Goal: Information Seeking & Learning: Learn about a topic

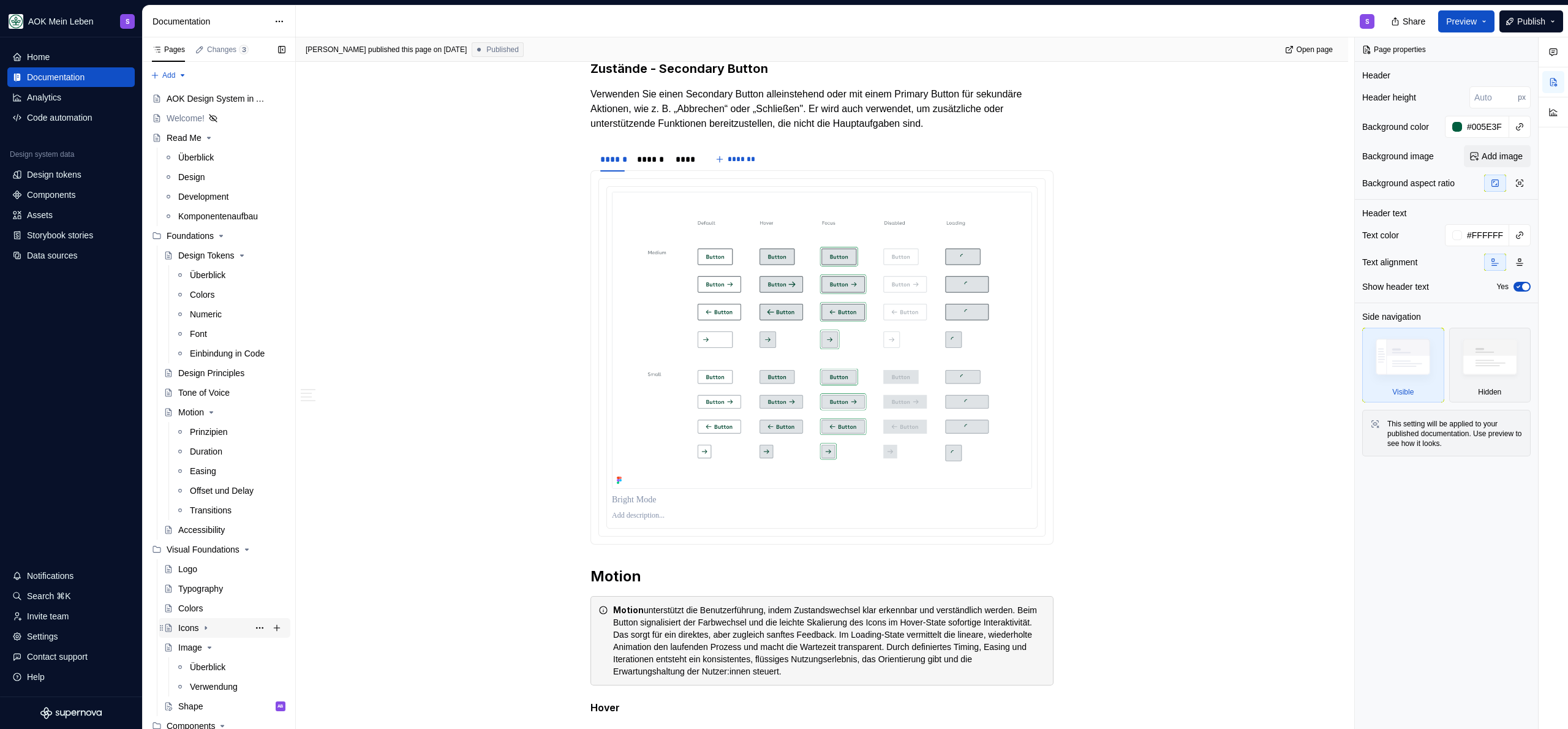
click at [196, 630] on div "Icons" at bounding box center [188, 628] width 20 height 12
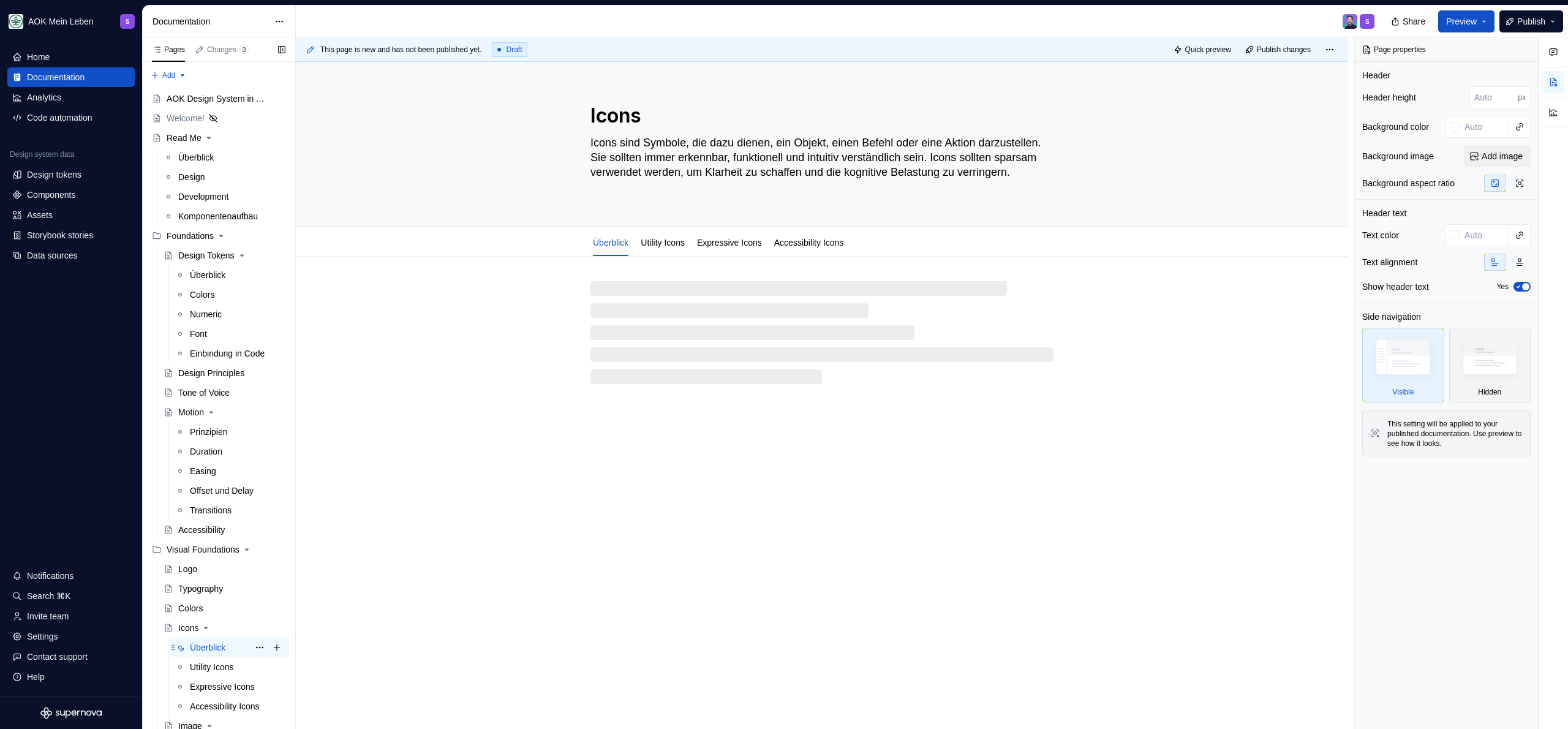
click at [221, 646] on div "Überblick" at bounding box center [208, 648] width 35 height 12
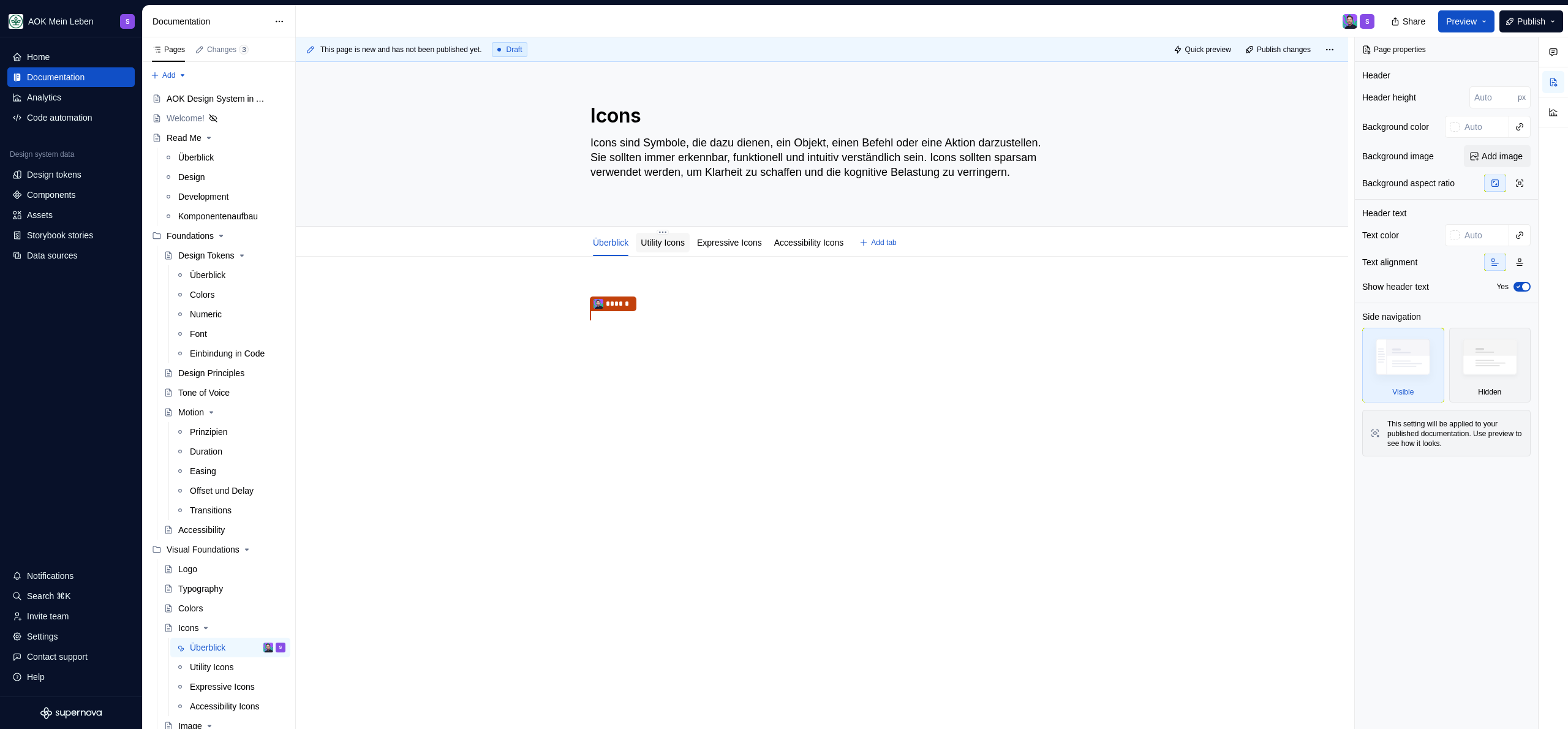
click at [673, 242] on link "Utility Icons" at bounding box center [663, 242] width 44 height 10
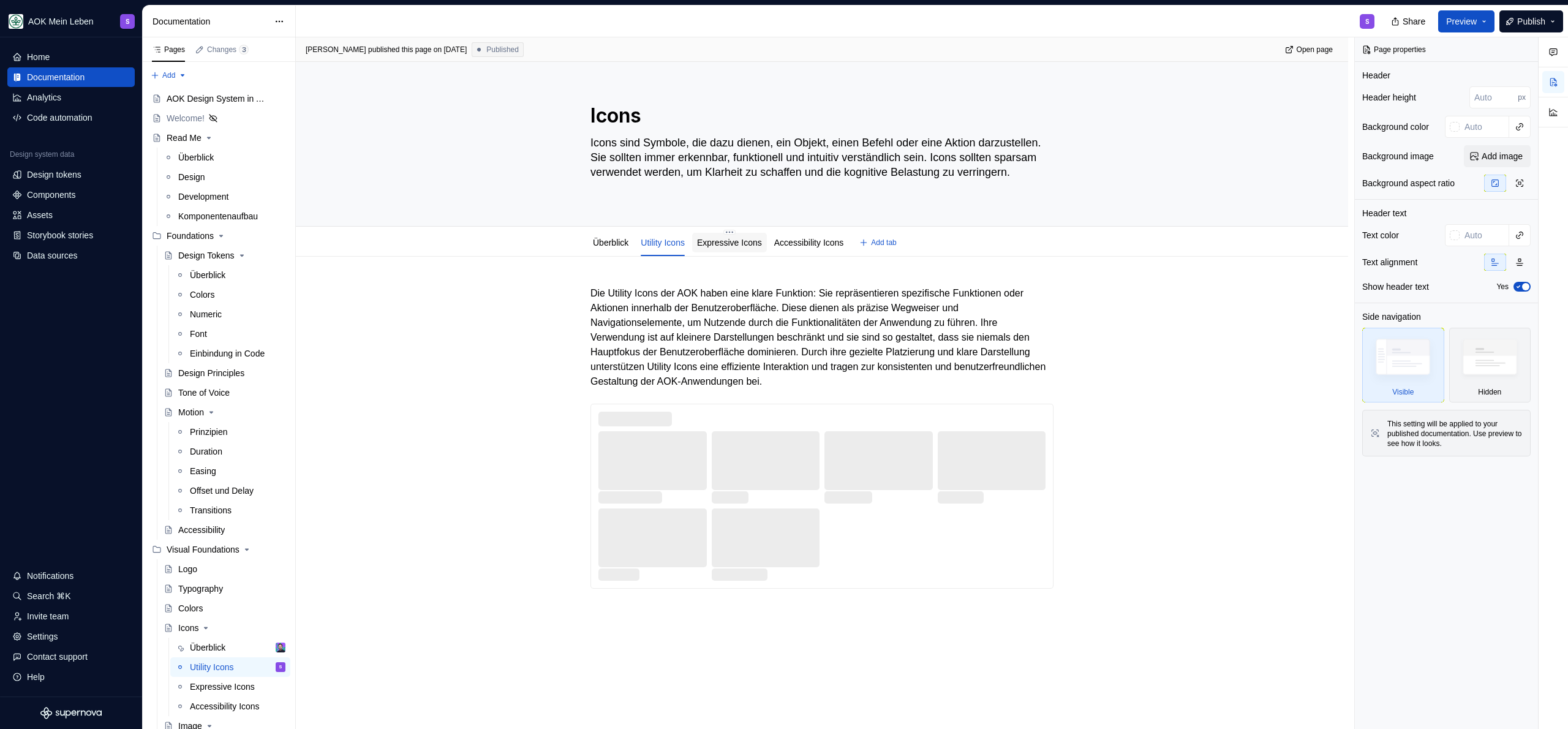
click at [729, 243] on link "Expressive Icons" at bounding box center [729, 242] width 65 height 10
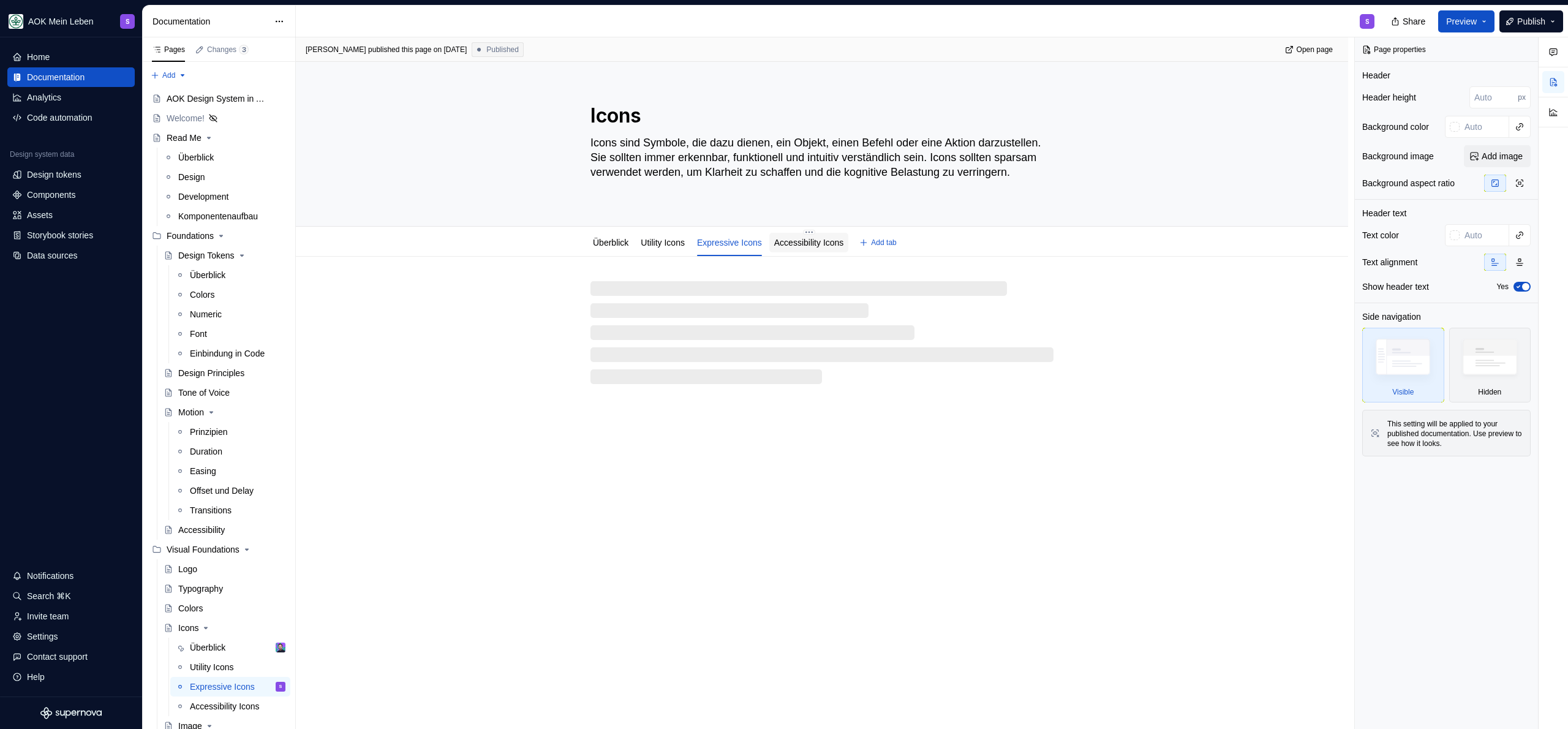
click at [807, 243] on link "Accessibility Icons" at bounding box center [809, 242] width 70 height 10
click at [622, 244] on link "Überblick" at bounding box center [611, 242] width 35 height 10
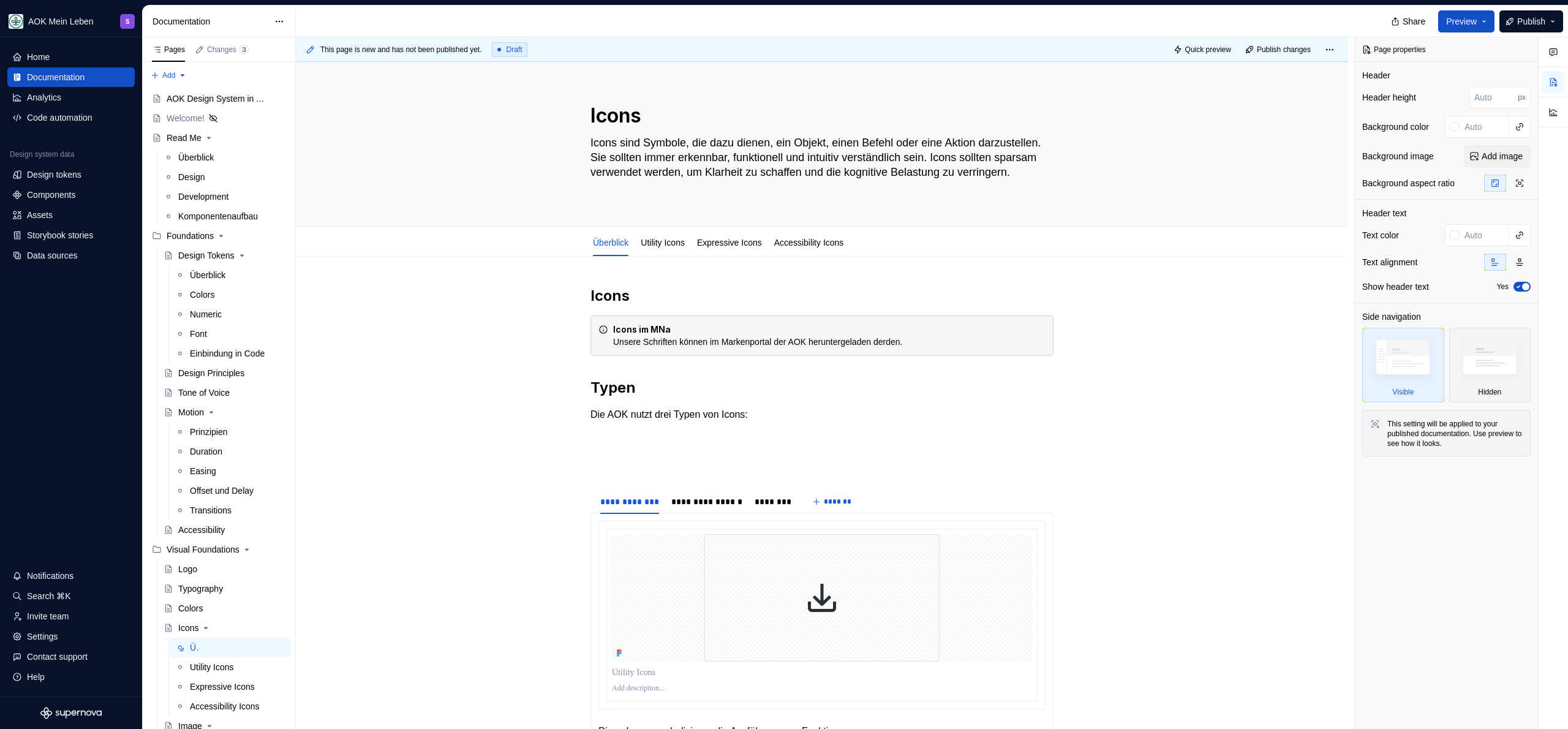
type textarea "*"
